Goal: Task Accomplishment & Management: Manage account settings

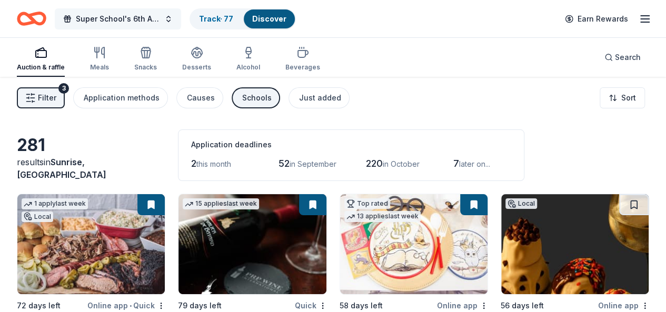
click at [133, 19] on span "Super School's 6th Annual Casino Night" at bounding box center [118, 19] width 84 height 13
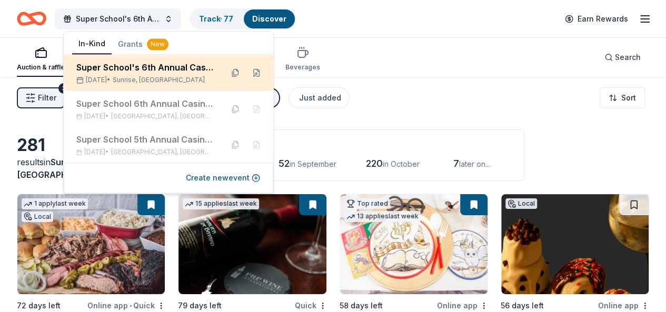
click at [151, 67] on div "Super School's 6th Annual Casino Night" at bounding box center [145, 67] width 138 height 13
click at [150, 69] on div "Super School's 6th Annual Casino Night" at bounding box center [145, 67] width 138 height 13
click at [153, 81] on span "Sunrise, [GEOGRAPHIC_DATA]" at bounding box center [159, 80] width 92 height 8
click at [91, 72] on div "Super School's 6th Annual Casino Night" at bounding box center [145, 67] width 138 height 13
click at [122, 68] on div "Super School's 6th Annual Casino Night" at bounding box center [145, 67] width 138 height 13
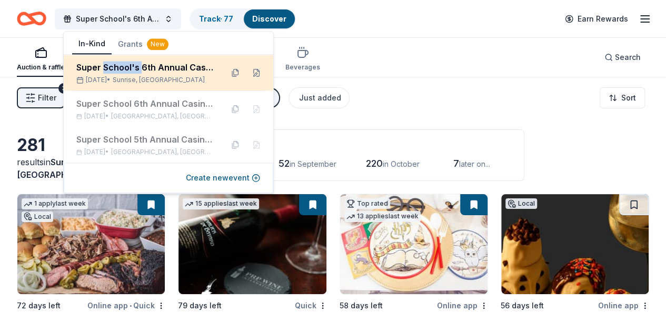
click at [122, 68] on div "Super School's 6th Annual Casino Night" at bounding box center [145, 67] width 138 height 13
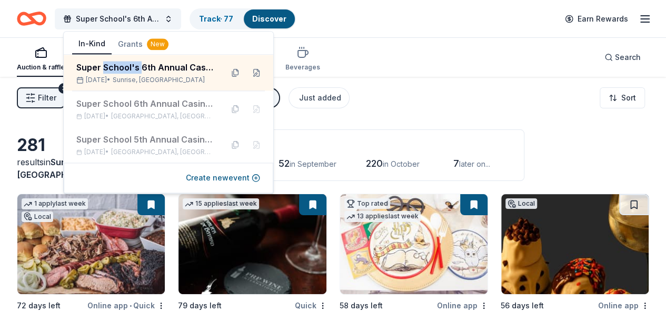
click at [60, 106] on button "Filter 3" at bounding box center [41, 97] width 48 height 21
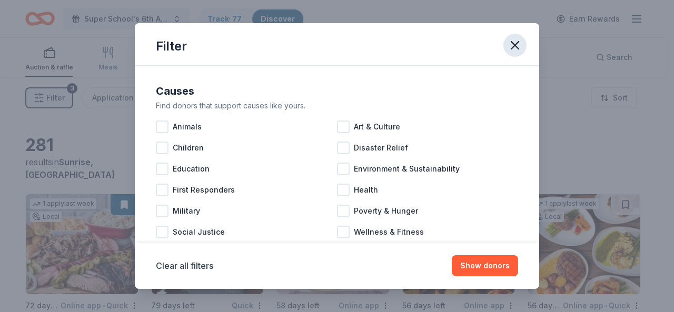
click at [514, 48] on icon "button" at bounding box center [515, 45] width 15 height 15
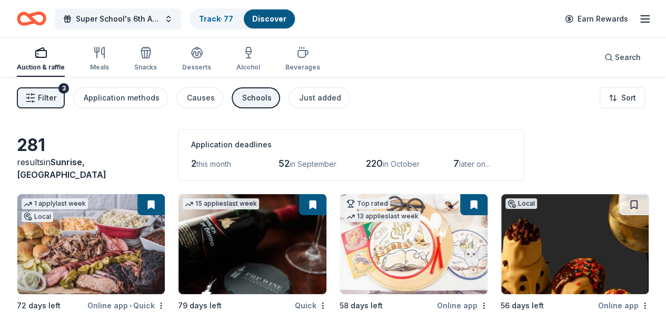
click at [644, 24] on div "Super School's 6th Annual Casino Night Track · 77 Discover Earn Rewards" at bounding box center [333, 18] width 666 height 37
click at [641, 19] on line "button" at bounding box center [645, 19] width 8 height 0
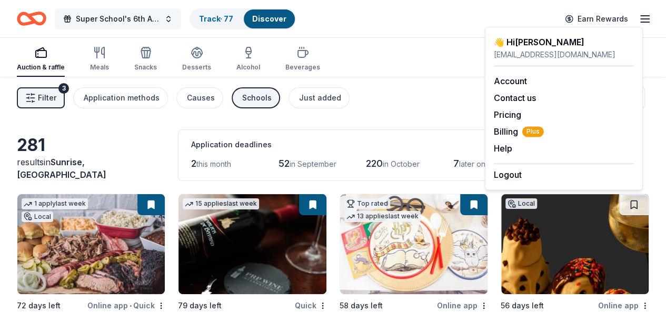
click at [93, 10] on button "Super School's 6th Annual Casino Night" at bounding box center [118, 18] width 126 height 21
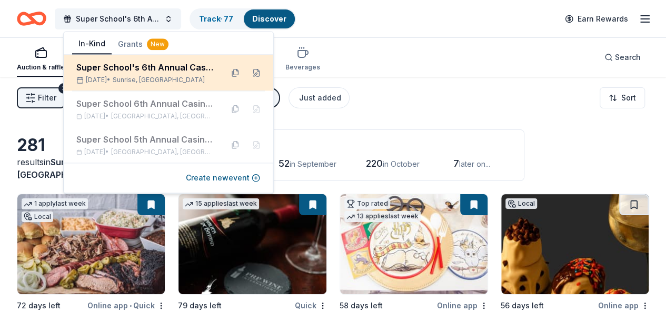
click at [203, 73] on div "Super School's 6th Annual Casino Night" at bounding box center [145, 67] width 138 height 13
click at [120, 65] on div "Super School's 6th Annual Casino Night" at bounding box center [145, 67] width 138 height 13
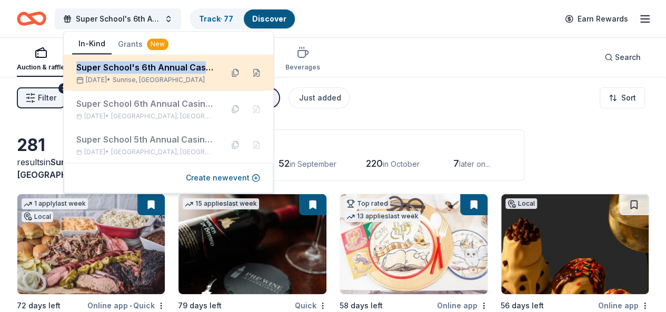
click at [120, 65] on div "Super School's 6th Annual Casino Night" at bounding box center [145, 67] width 138 height 13
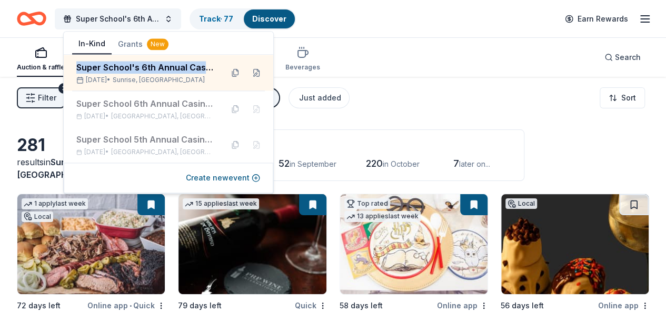
click at [22, 32] on div "Super School's 6th Annual Casino Night Track · 77 Discover Earn Rewards" at bounding box center [333, 18] width 666 height 37
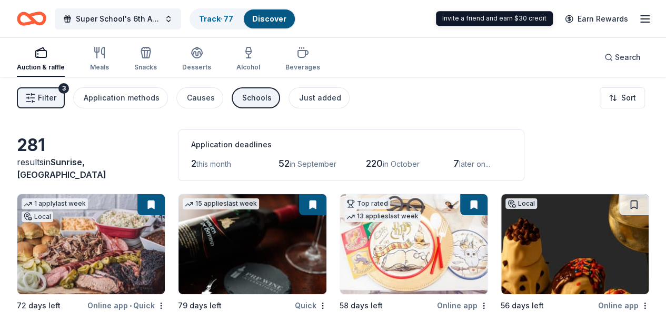
click at [641, 16] on line "button" at bounding box center [645, 16] width 8 height 0
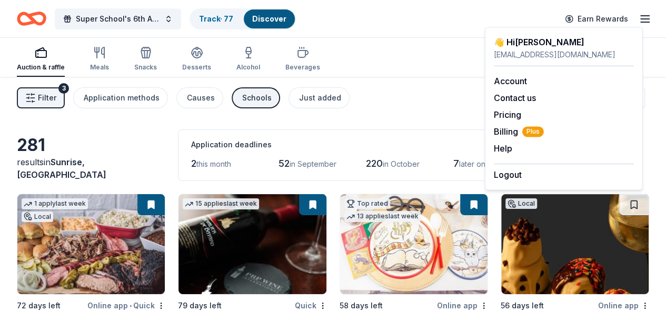
click at [525, 175] on div "Logout" at bounding box center [564, 172] width 140 height 18
click at [504, 171] on button "Logout" at bounding box center [508, 174] width 28 height 13
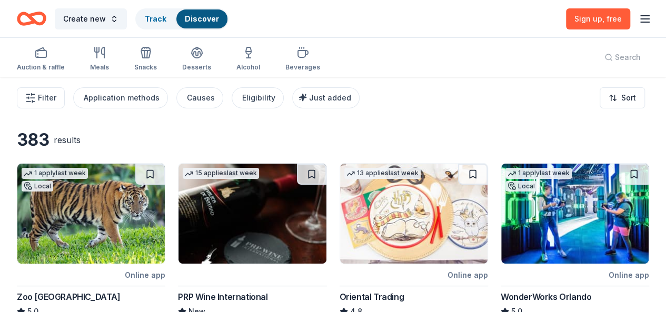
click at [643, 21] on div "Create new Track Discover Sign up , free" at bounding box center [333, 18] width 666 height 37
click at [639, 19] on icon "button" at bounding box center [645, 19] width 13 height 13
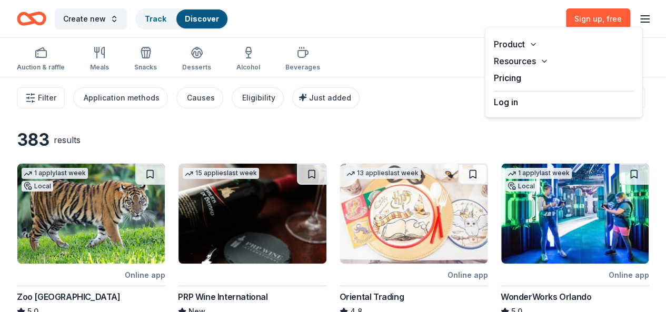
click at [514, 102] on button "Log in" at bounding box center [506, 102] width 24 height 13
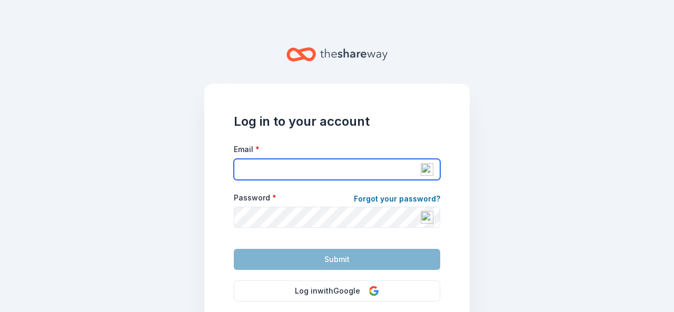
type input "[EMAIL_ADDRESS][DOMAIN_NAME]"
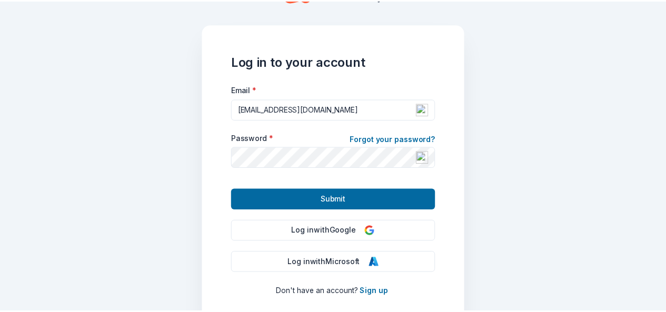
scroll to position [113, 0]
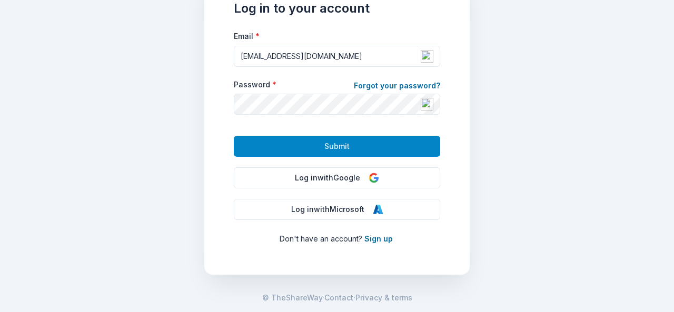
click at [336, 156] on button "Submit" at bounding box center [337, 146] width 206 height 21
